Goal: Information Seeking & Learning: Learn about a topic

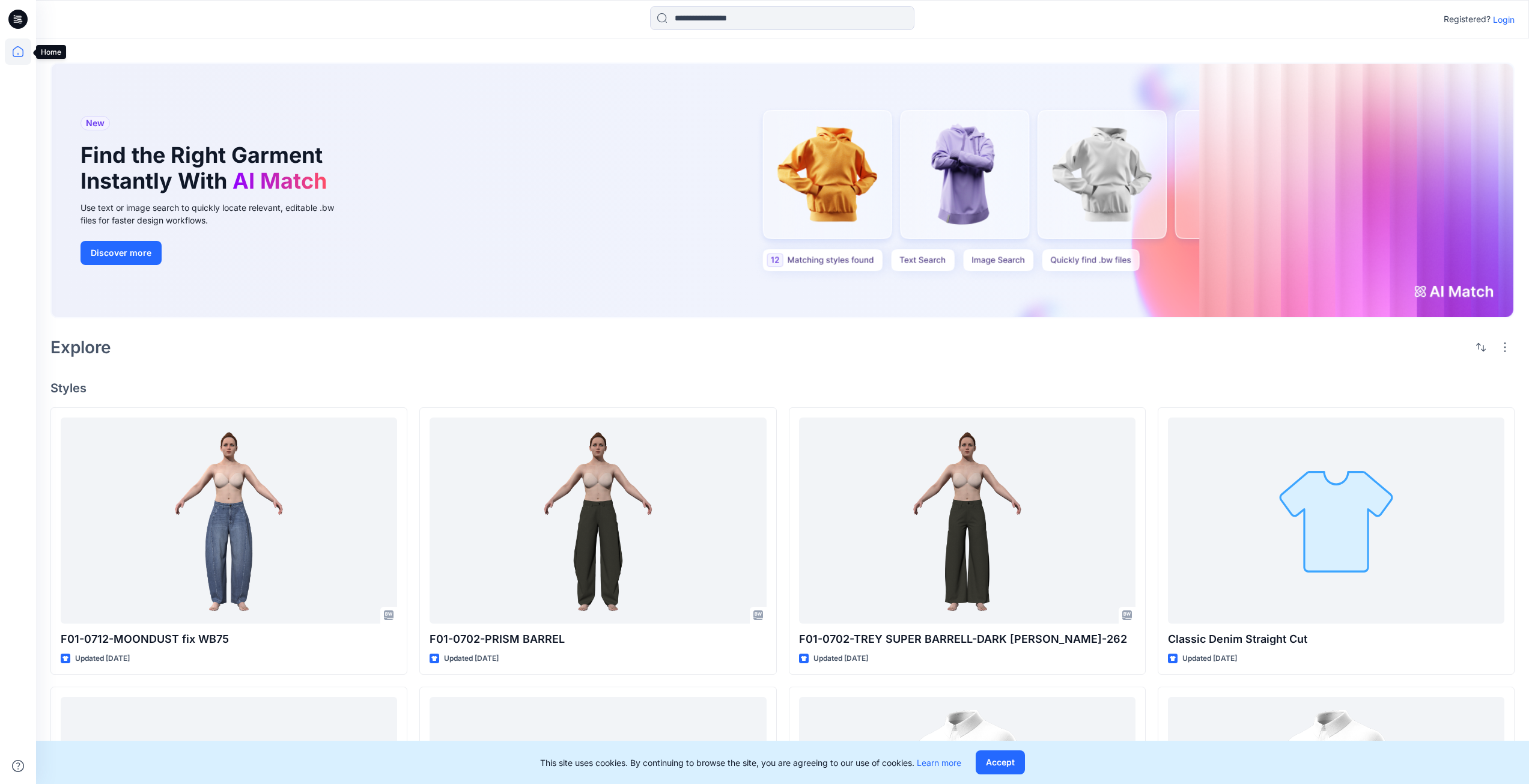
click at [17, 48] on icon at bounding box center [18, 51] width 27 height 27
click at [1504, 22] on p "Login" at bounding box center [1503, 19] width 22 height 12
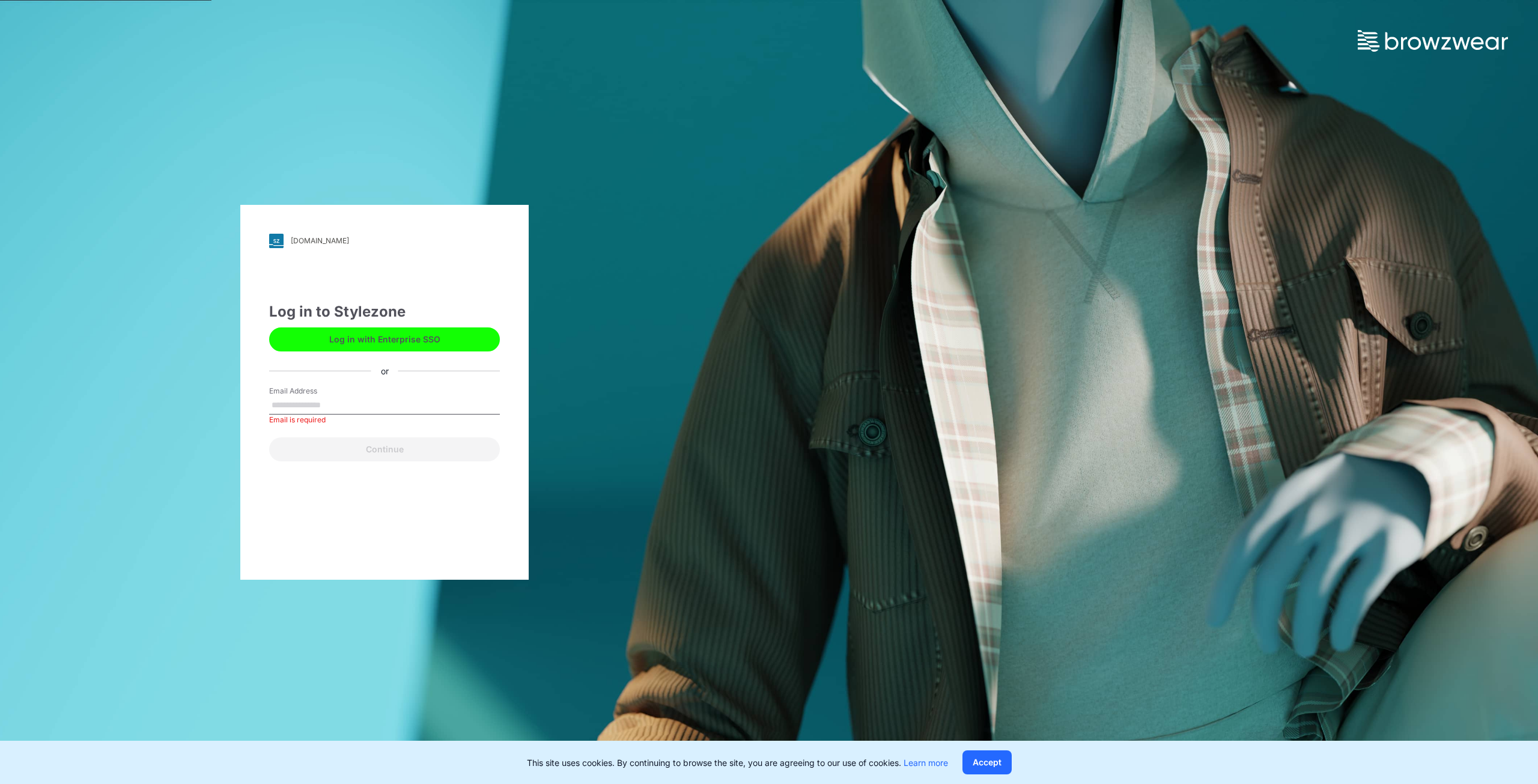
drag, startPoint x: 413, startPoint y: 387, endPoint x: 408, endPoint y: 392, distance: 7.1
click at [410, 390] on div "Log in to Stylezone Log in with Enterprise SSO or Email Address Email is requir…" at bounding box center [384, 381] width 231 height 160
click at [408, 392] on div "Email Address Email is required" at bounding box center [384, 403] width 231 height 36
click at [391, 406] on input "Email Address" at bounding box center [384, 406] width 231 height 18
type input "**********"
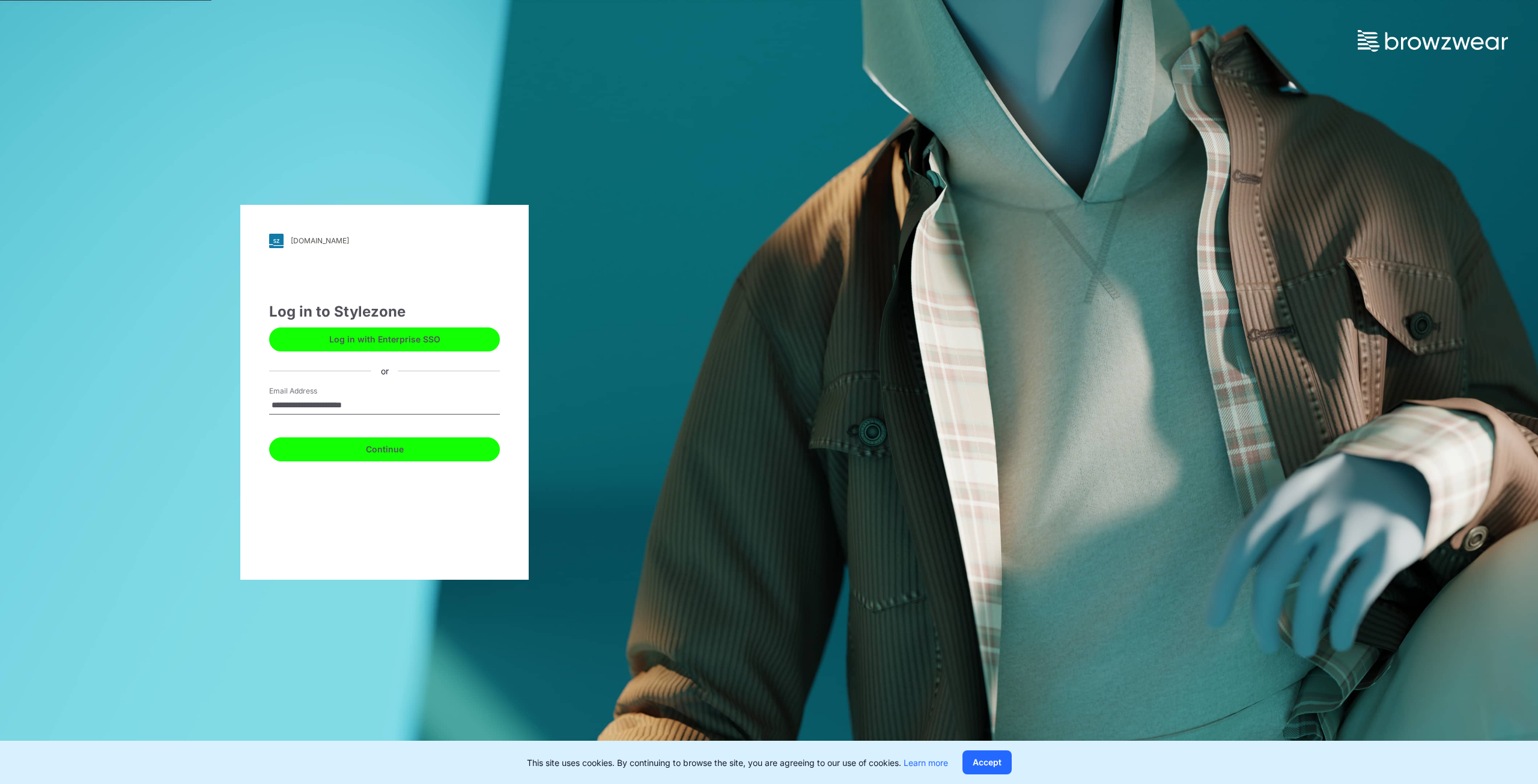
click at [375, 450] on button "Continue" at bounding box center [384, 449] width 231 height 24
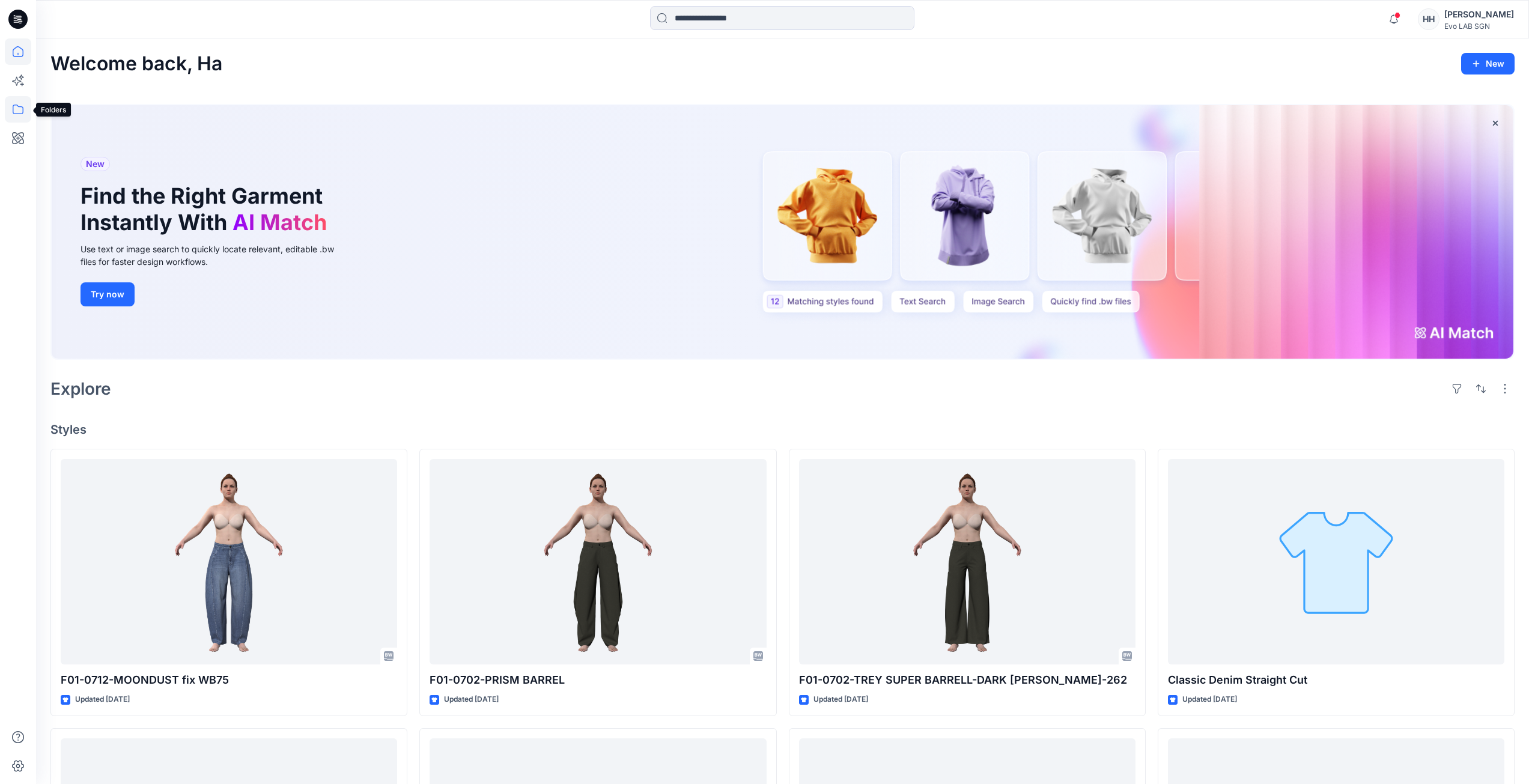
click at [29, 104] on icon at bounding box center [18, 110] width 27 height 27
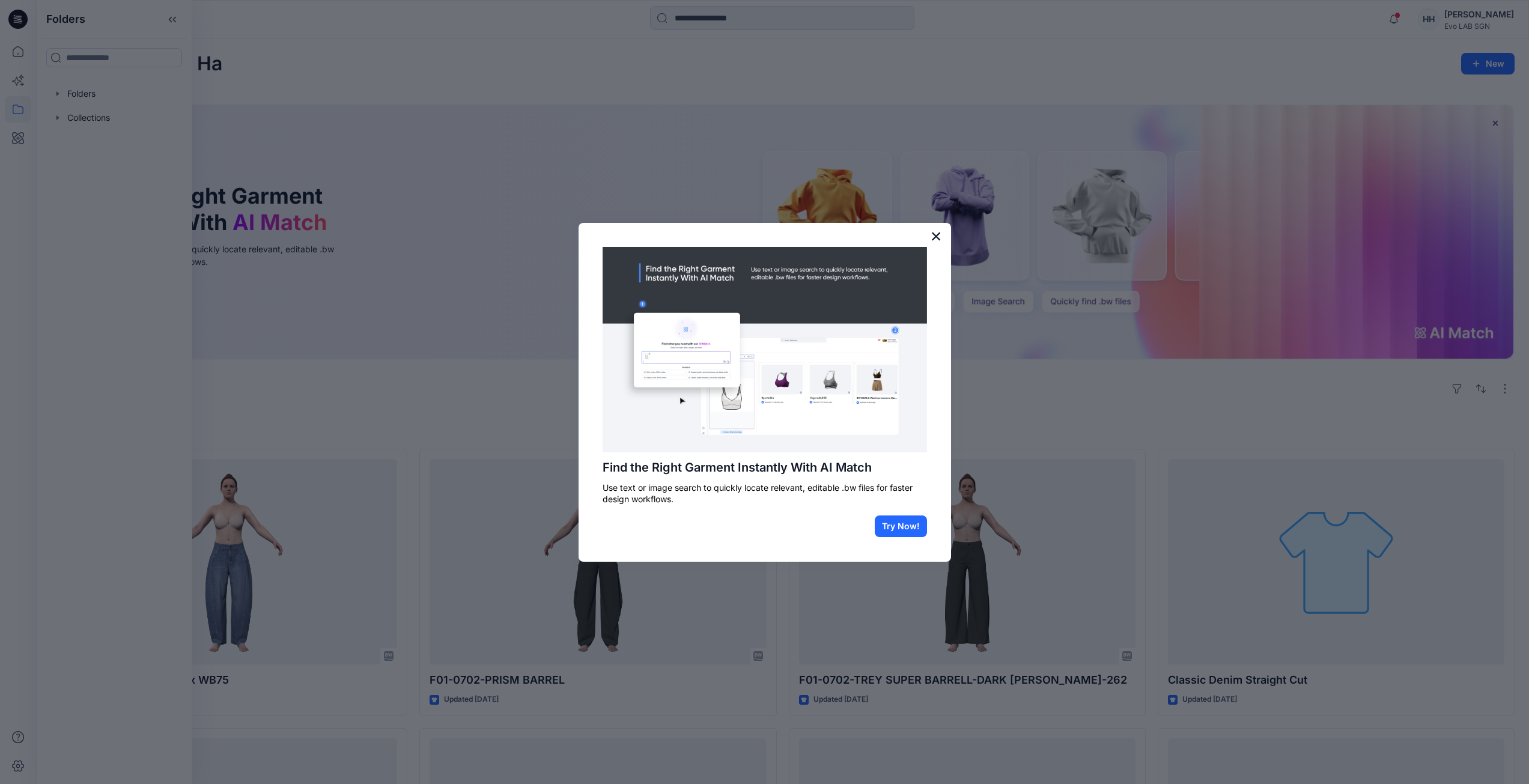
click at [934, 231] on button "×" at bounding box center [936, 236] width 12 height 19
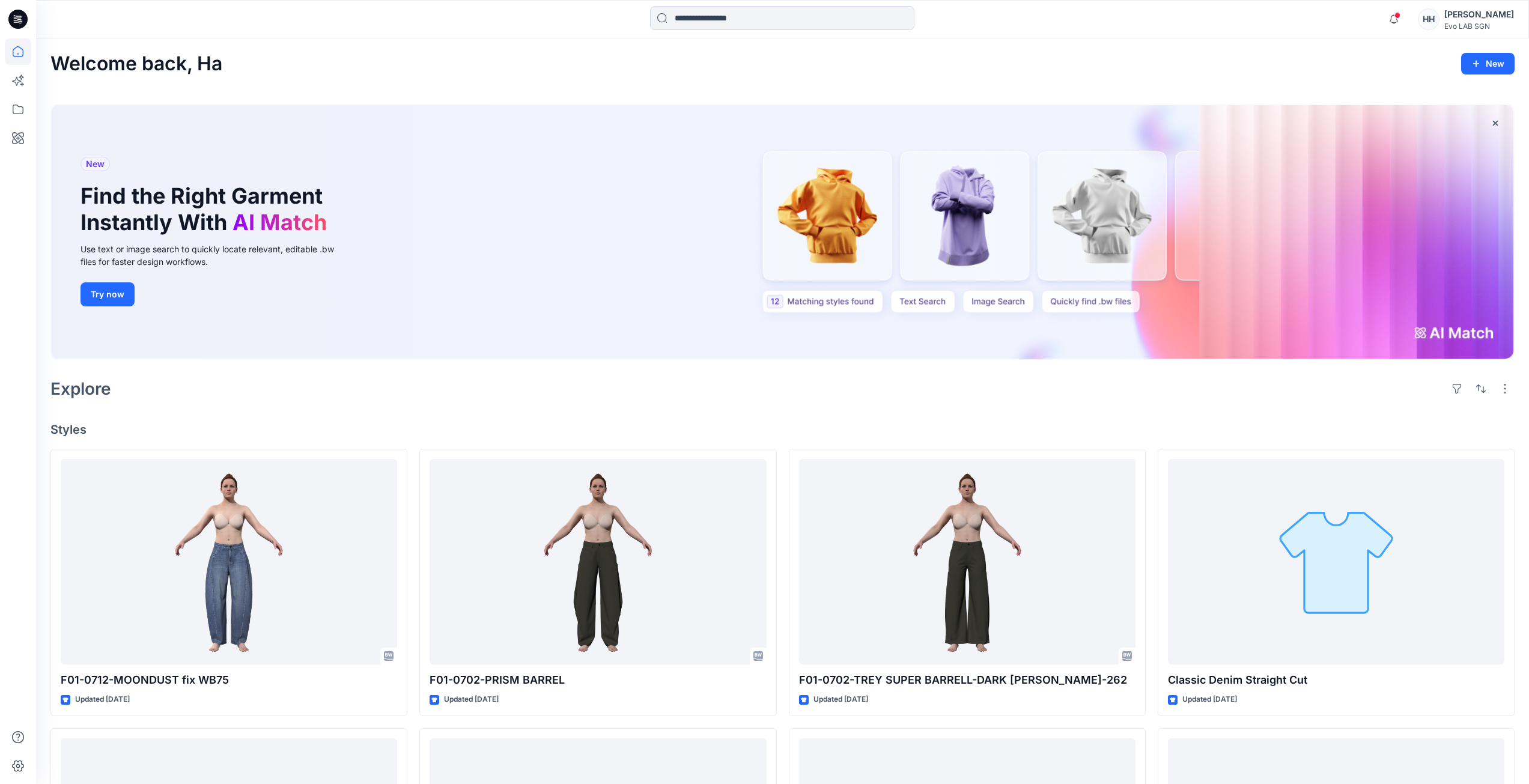
click at [1, 114] on div at bounding box center [17, 392] width 36 height 784
click at [10, 114] on icon at bounding box center [18, 110] width 27 height 27
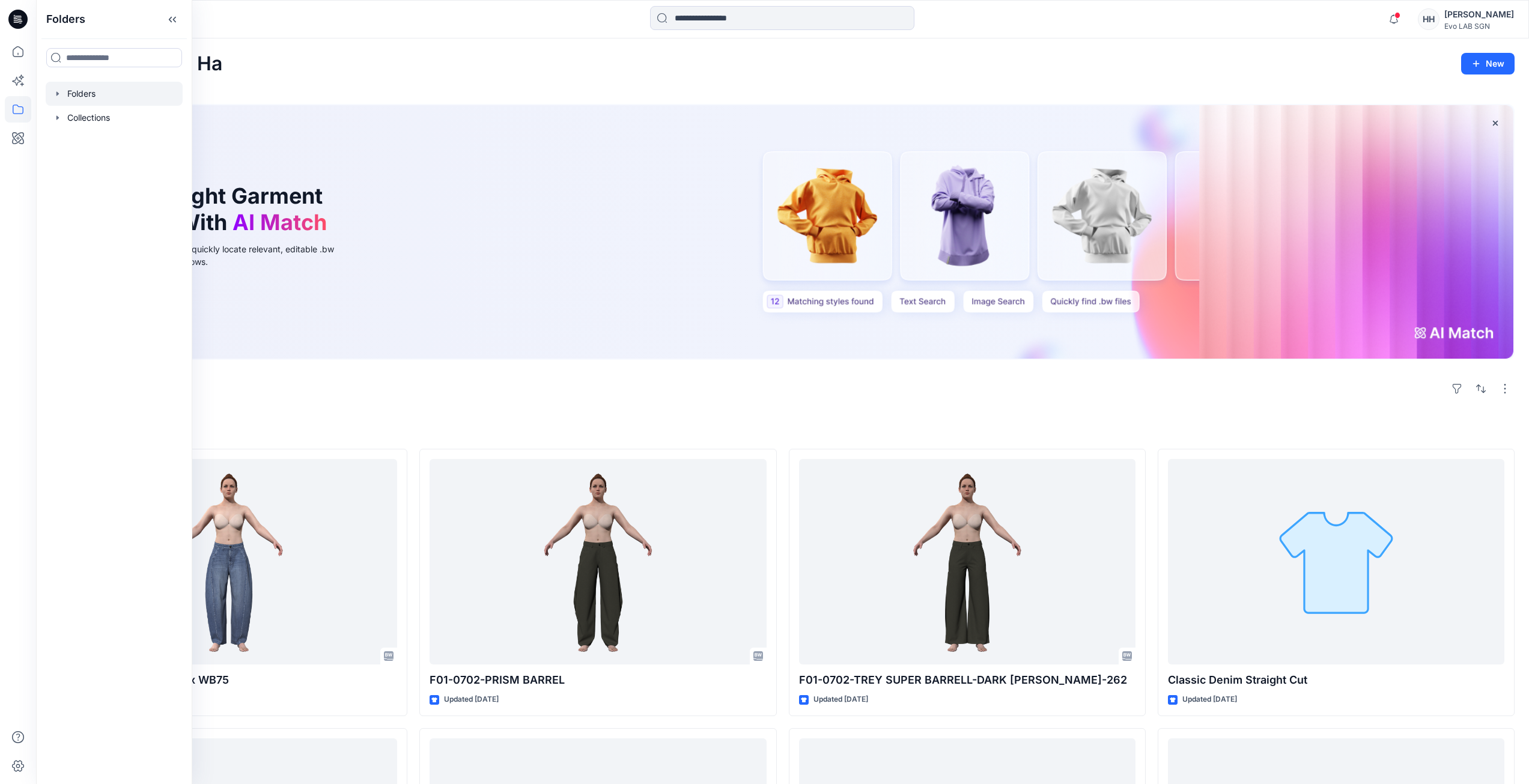
click at [71, 97] on div at bounding box center [114, 93] width 137 height 24
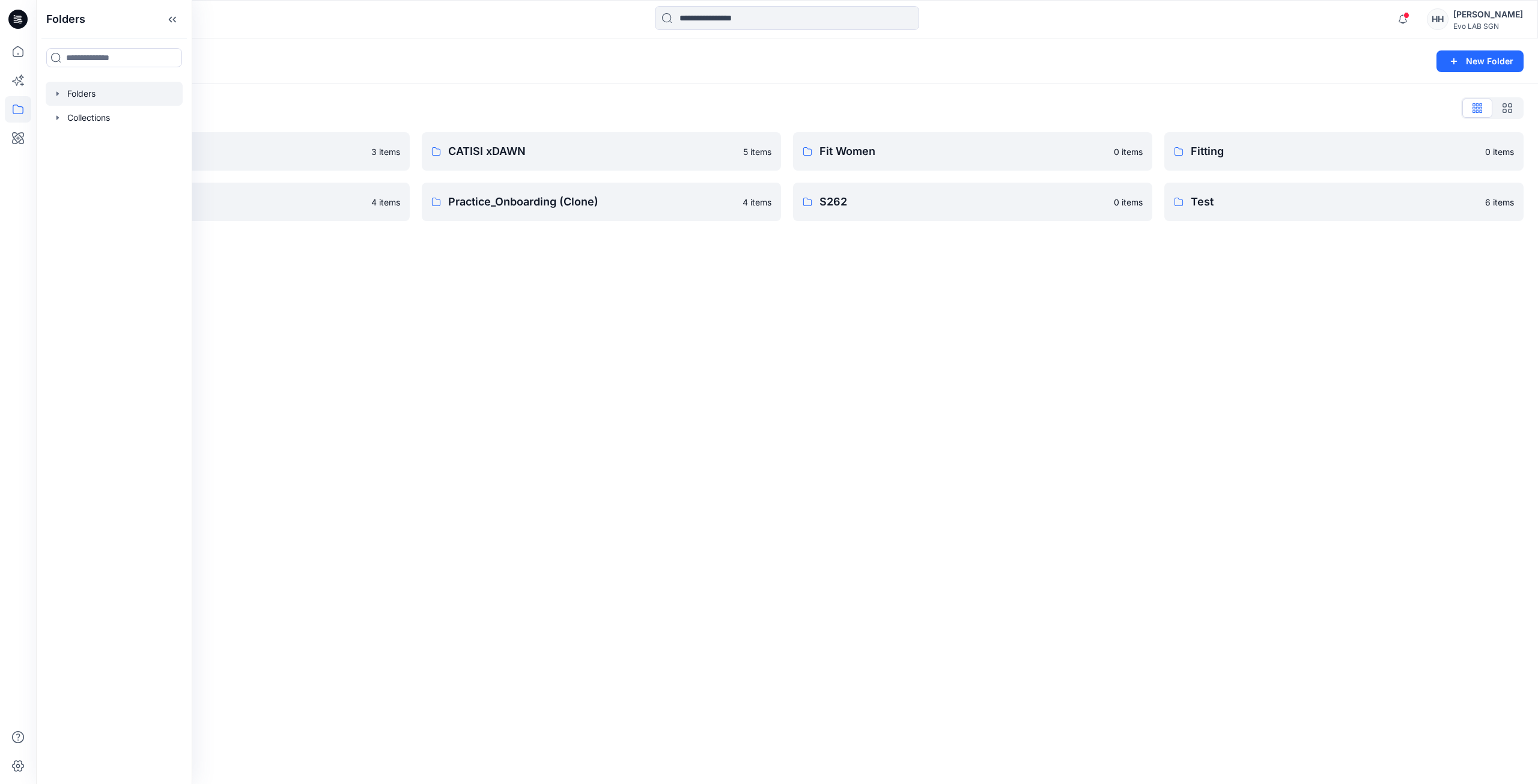
click at [779, 247] on div "Folders New Folder Folders List 3D NEW SAMPLE 3 items Practice_Onboarding 4 ite…" at bounding box center [787, 411] width 1502 height 745
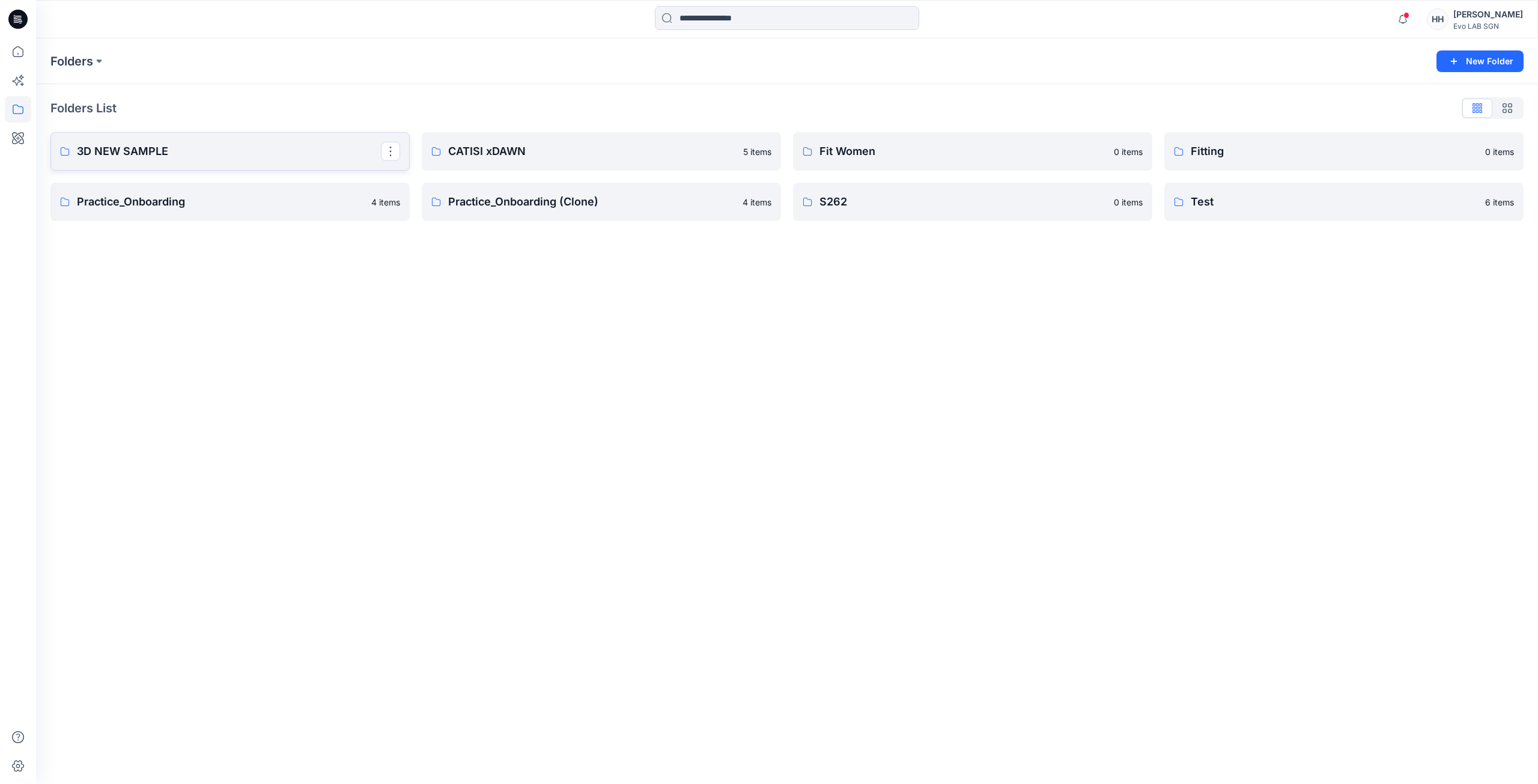
click at [326, 164] on link "3D NEW SAMPLE" at bounding box center [230, 151] width 359 height 38
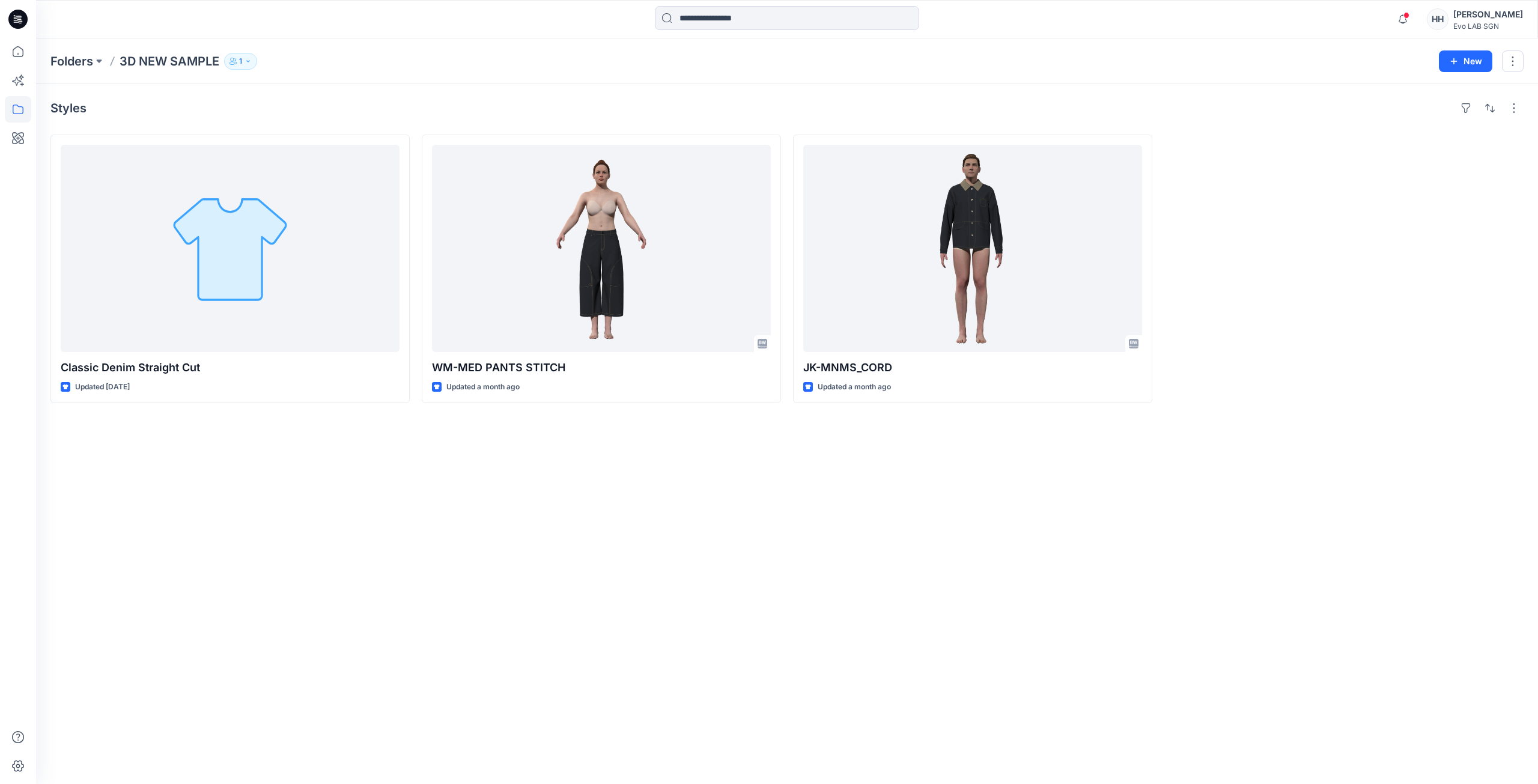
click at [625, 460] on div "Styles Classic Denim Straight Cut Updated [DATE] WM-MED PANTS STITCH Updated a …" at bounding box center [787, 433] width 1502 height 699
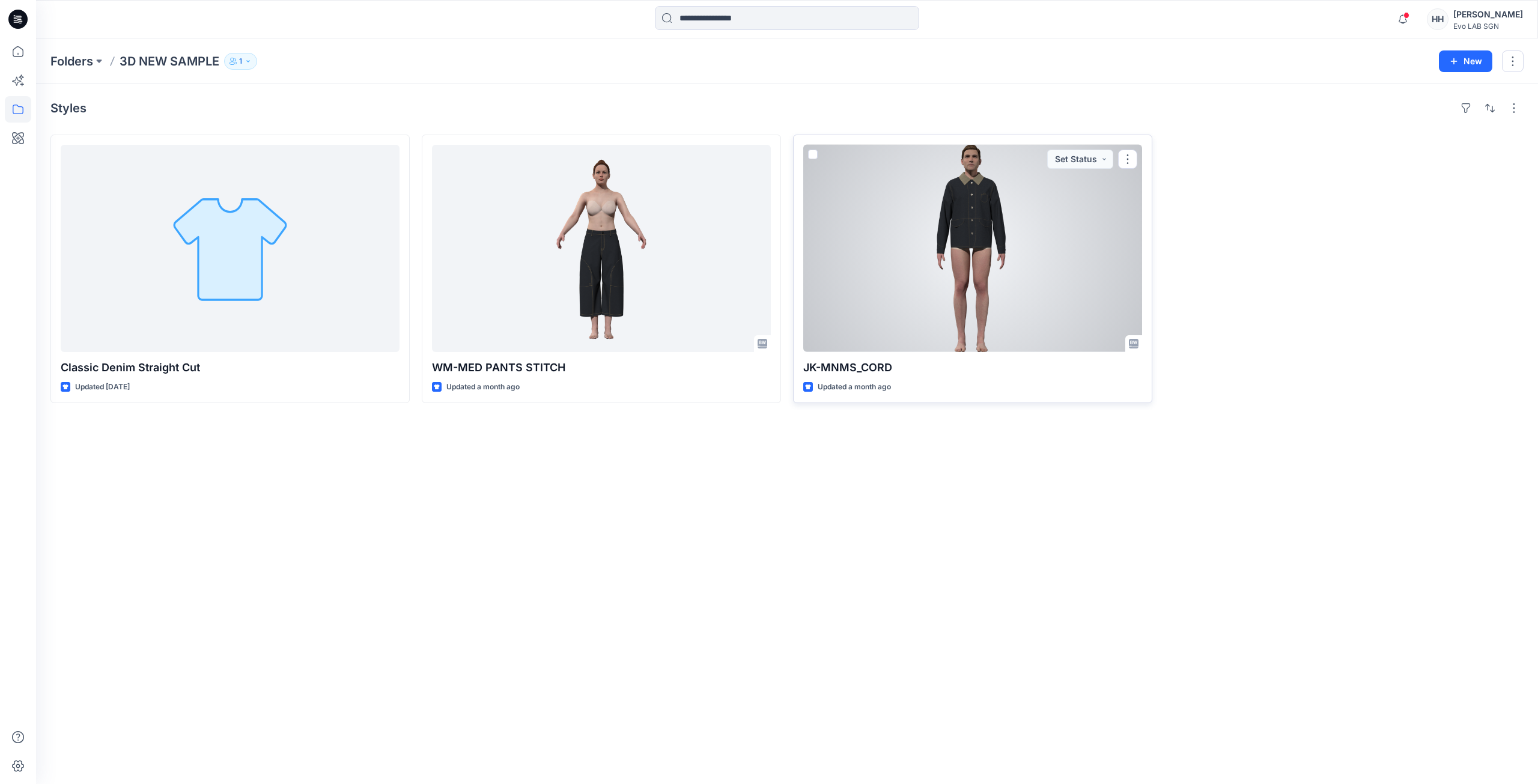
click at [957, 251] on div at bounding box center [973, 248] width 339 height 207
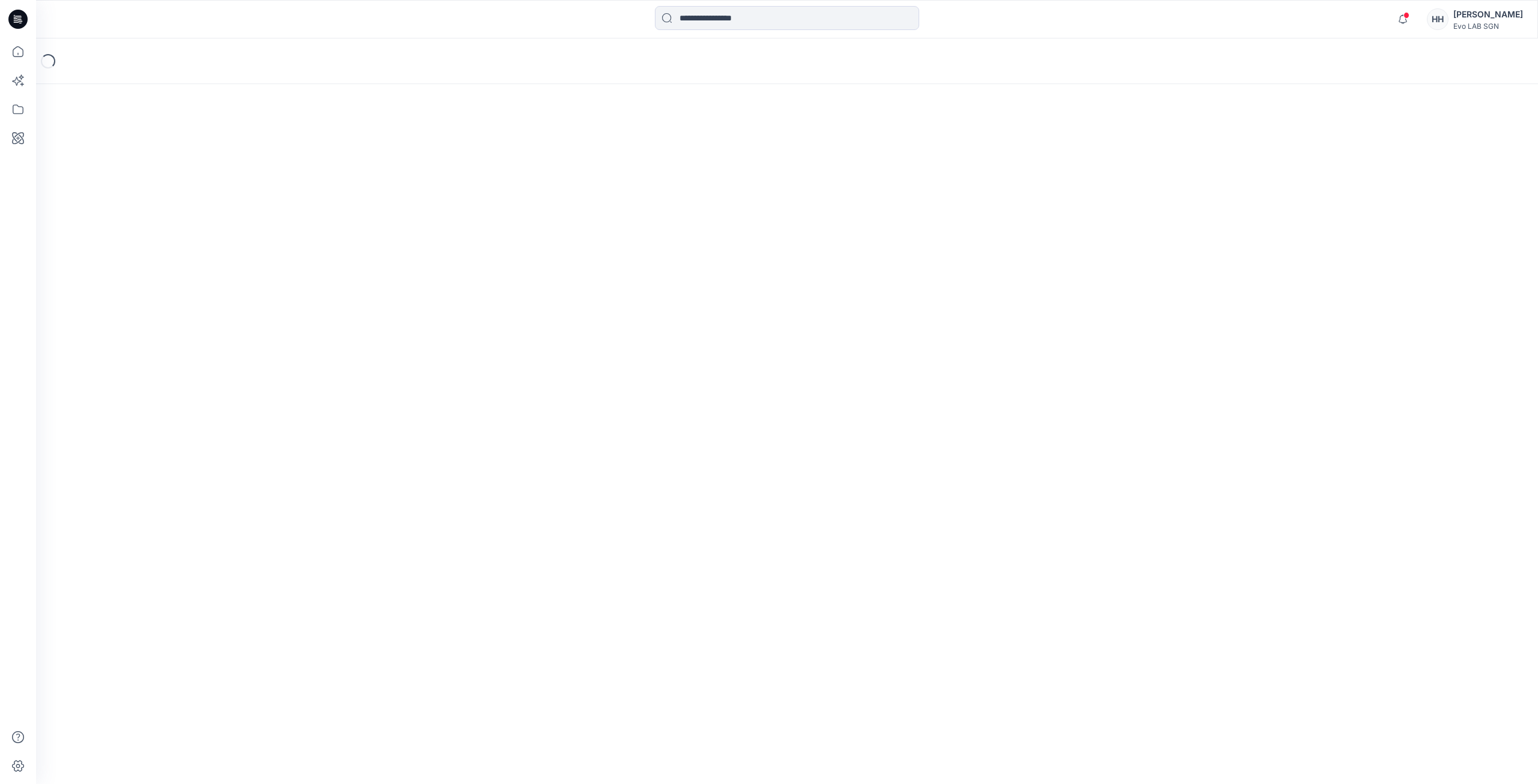
click at [957, 251] on div "Loading..." at bounding box center [787, 411] width 1502 height 745
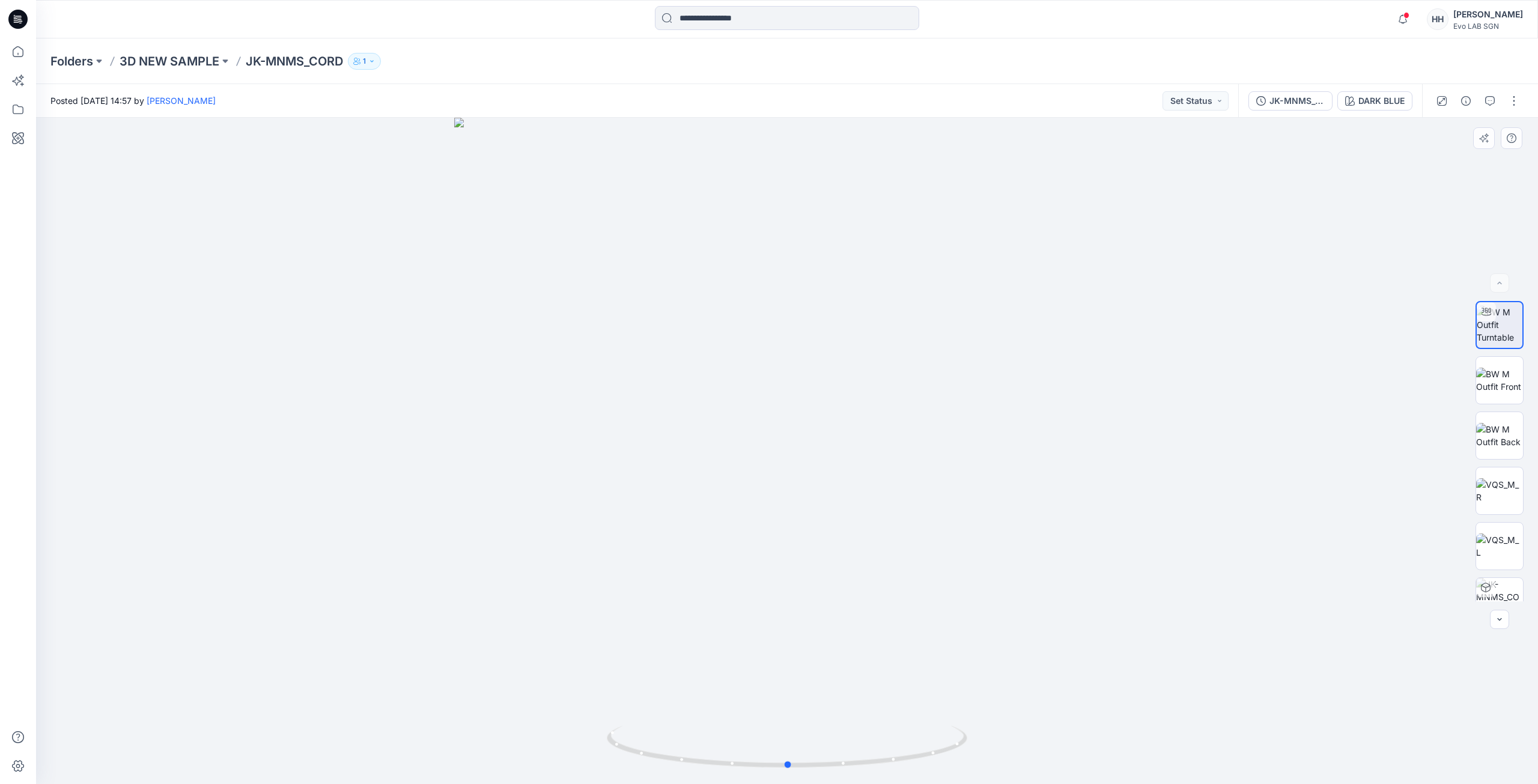
drag, startPoint x: 384, startPoint y: 323, endPoint x: 392, endPoint y: 318, distance: 9.4
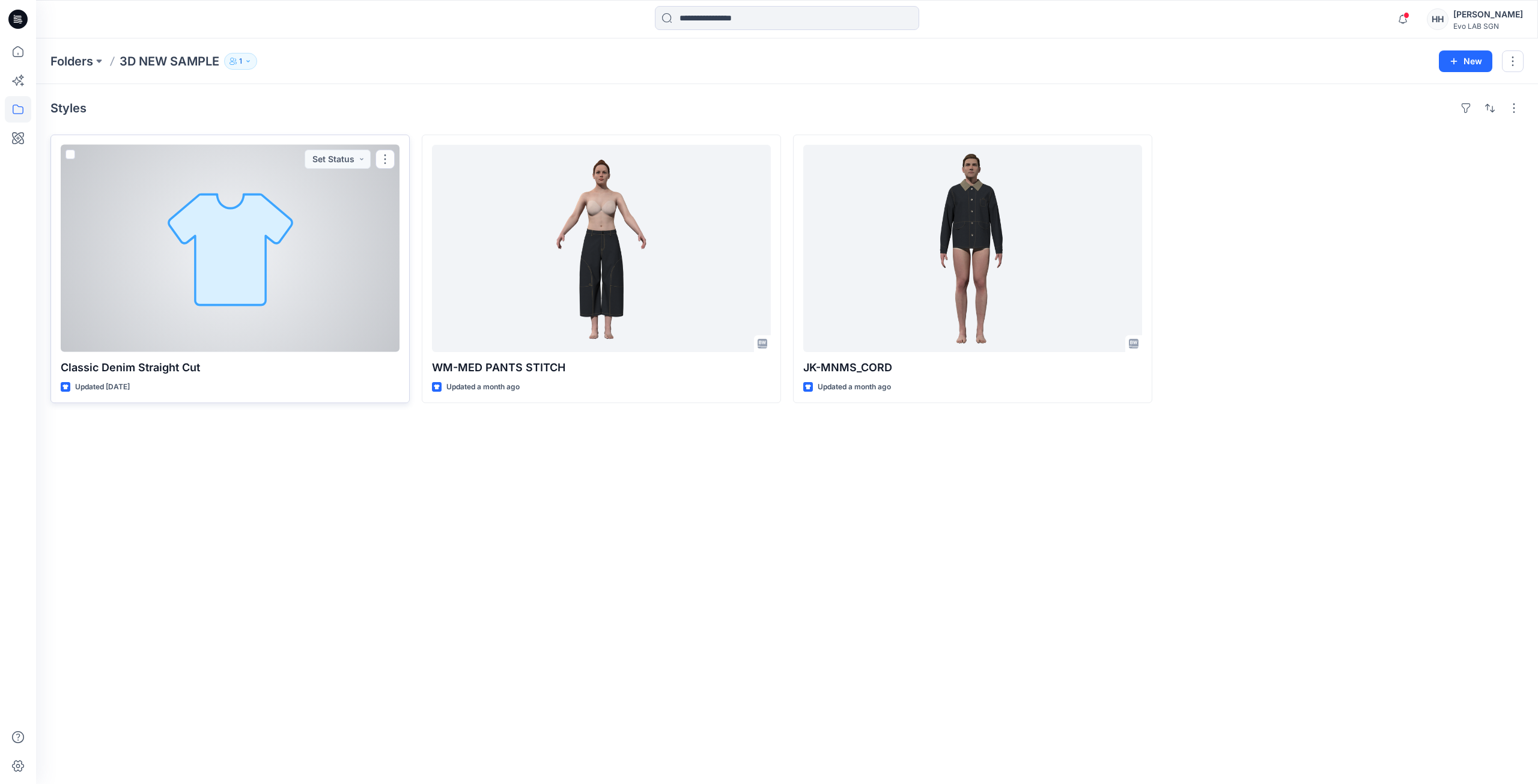
click at [330, 324] on div at bounding box center [230, 248] width 339 height 207
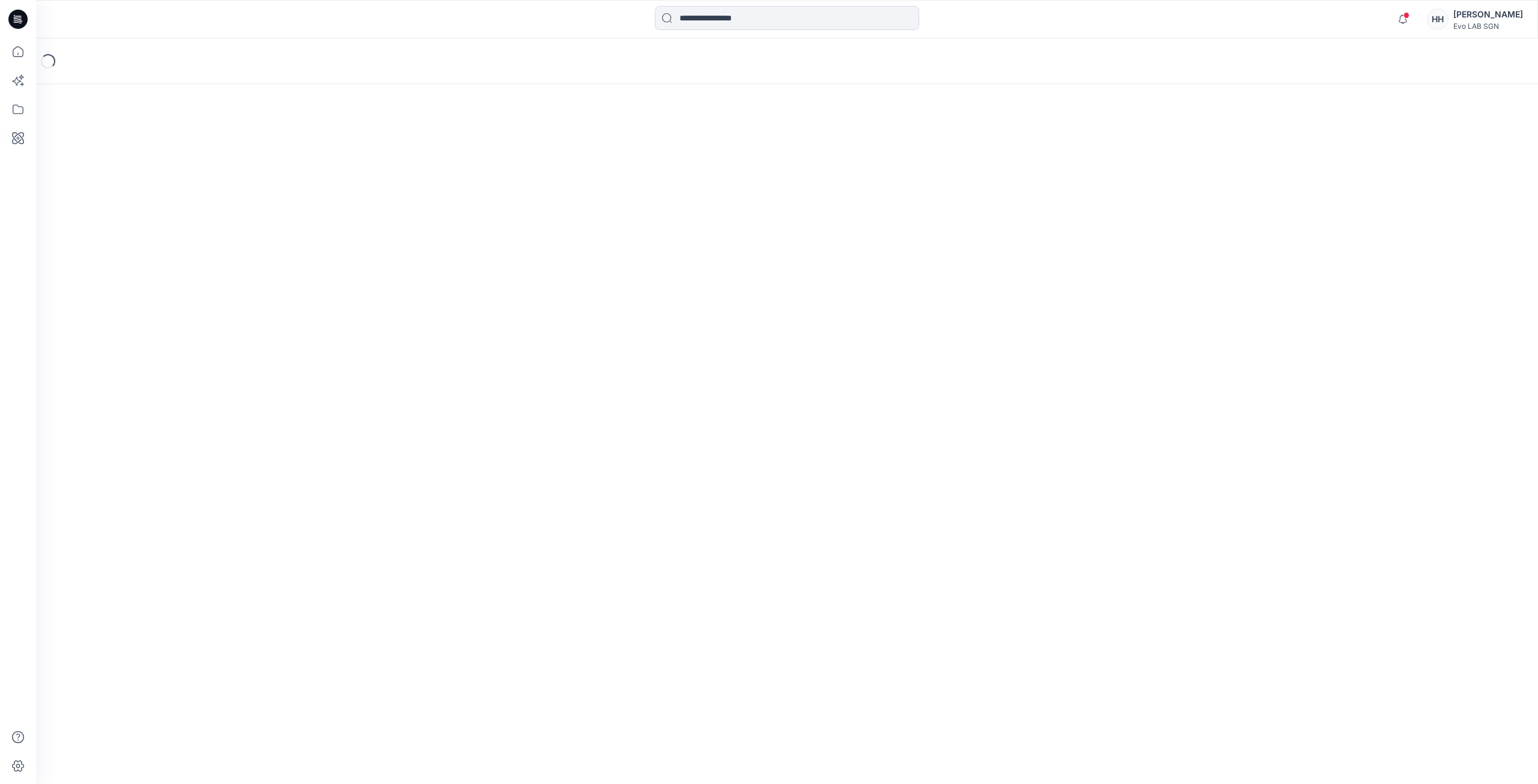
click at [330, 324] on div "Loading..." at bounding box center [787, 411] width 1502 height 745
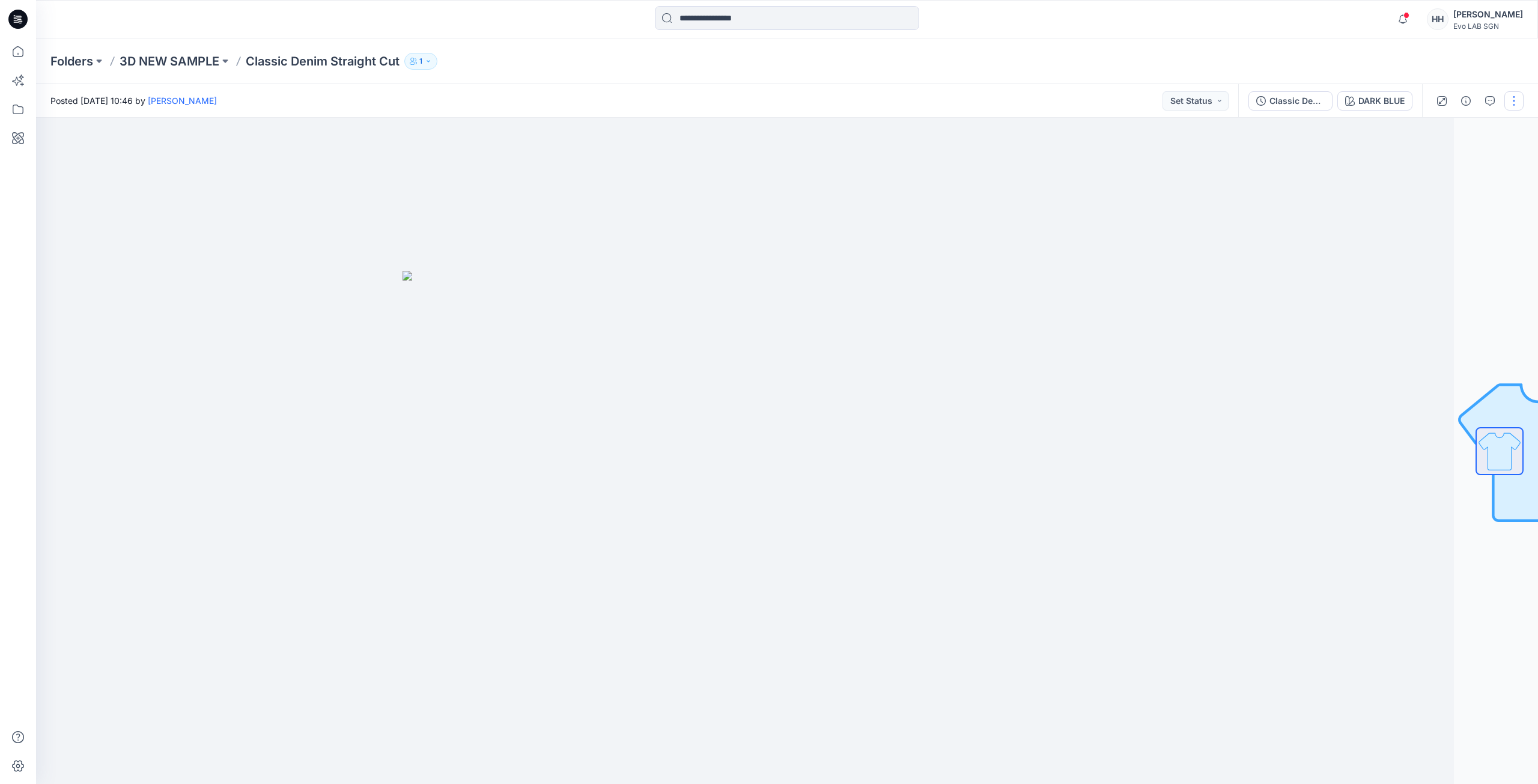
click at [1518, 101] on button "button" at bounding box center [1514, 100] width 19 height 19
click at [955, 341] on img at bounding box center [703, 528] width 601 height 514
